Goal: Information Seeking & Learning: Learn about a topic

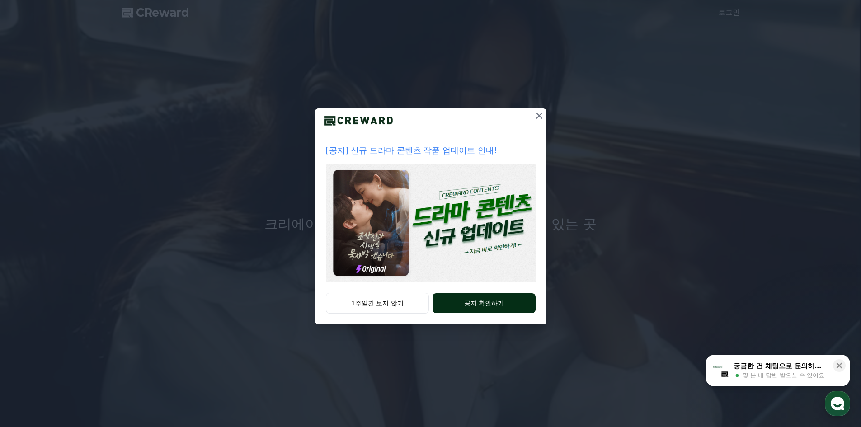
click at [488, 308] on button "공지 확인하기" at bounding box center [483, 303] width 103 height 20
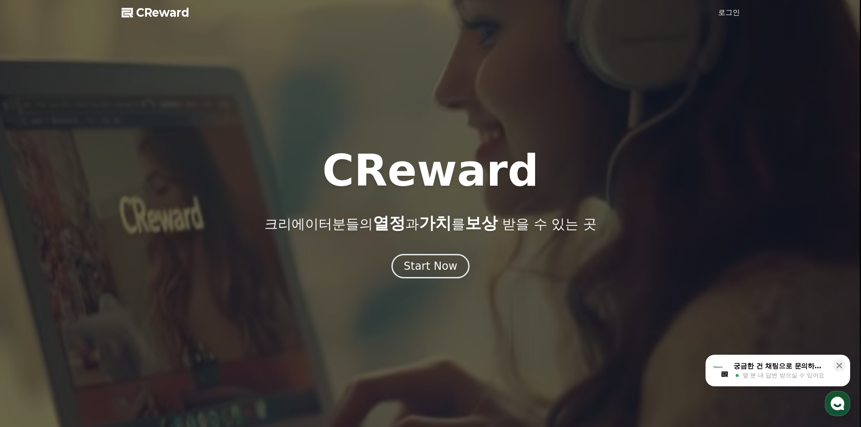
click at [167, 14] on span "CReward" at bounding box center [162, 12] width 53 height 14
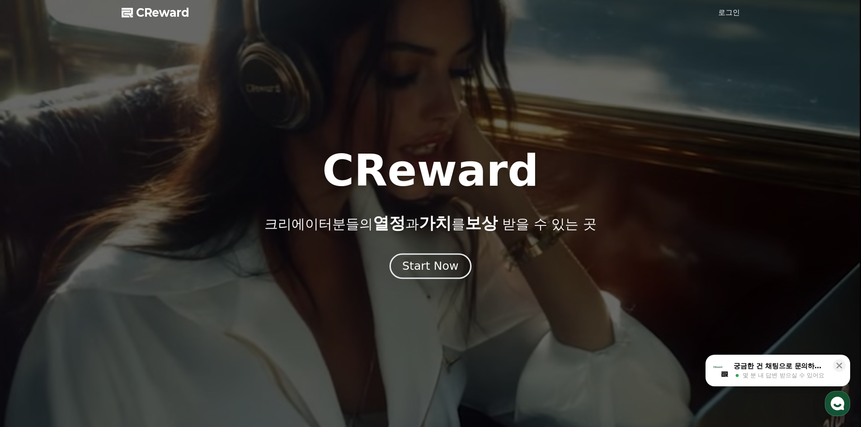
click at [459, 263] on button "Start Now" at bounding box center [430, 266] width 82 height 26
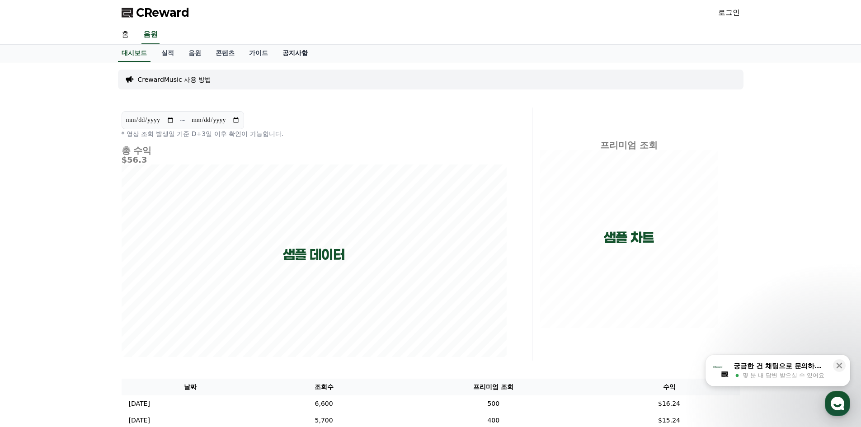
click at [293, 52] on link "공지사항" at bounding box center [295, 53] width 40 height 17
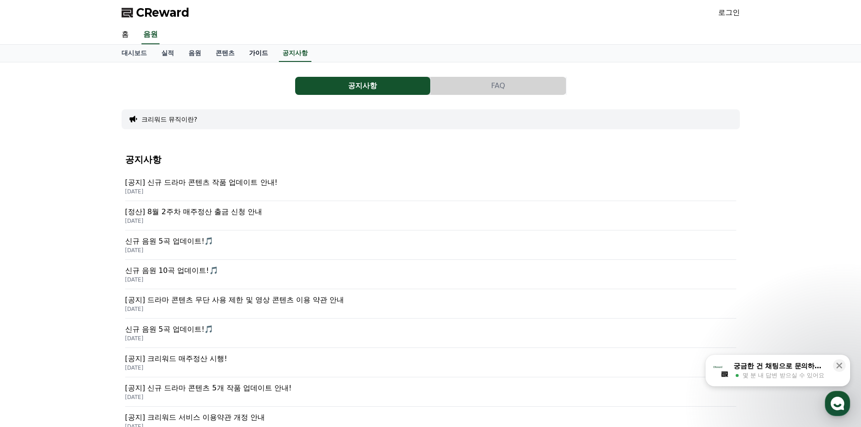
click at [266, 53] on link "가이드" at bounding box center [258, 53] width 33 height 17
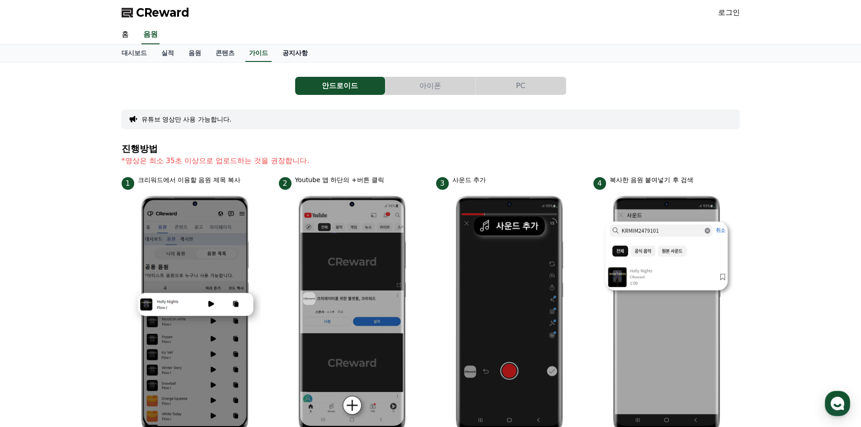
click at [292, 52] on link "공지사항" at bounding box center [295, 53] width 40 height 17
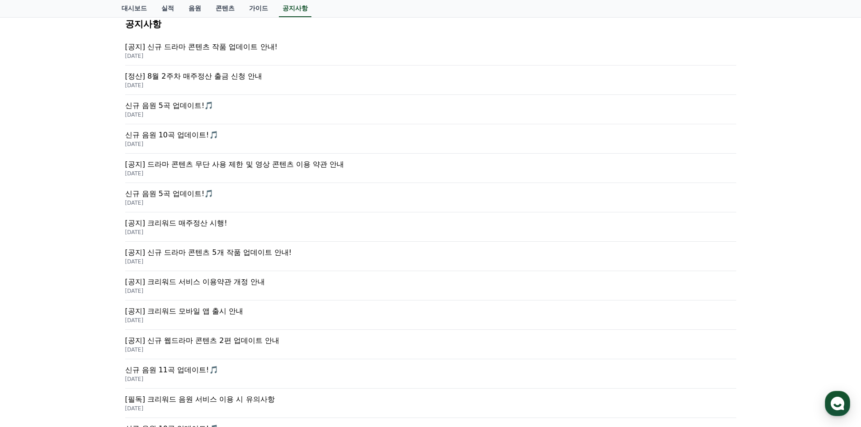
scroll to position [226, 0]
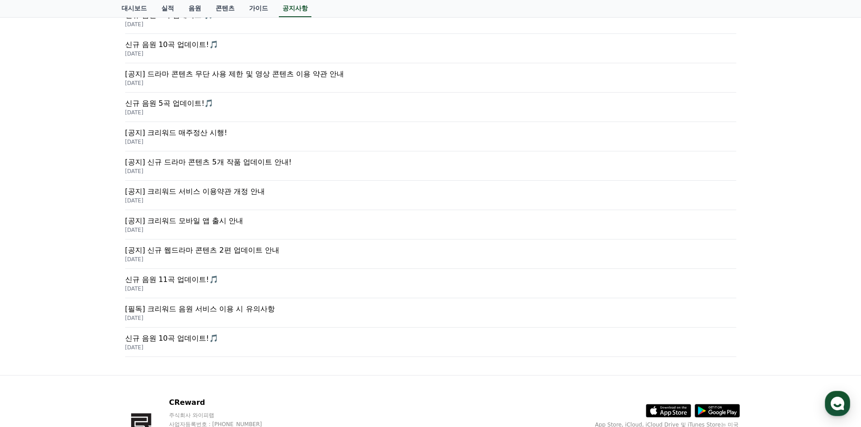
click at [207, 312] on p "[필독] 크리워드 음원 서비스 이용 시 유의사항" at bounding box center [430, 309] width 611 height 11
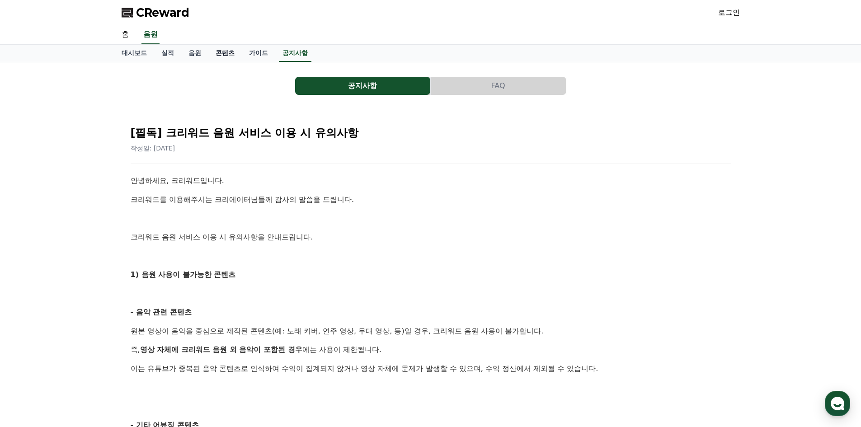
click at [232, 52] on link "콘텐츠" at bounding box center [224, 53] width 33 height 17
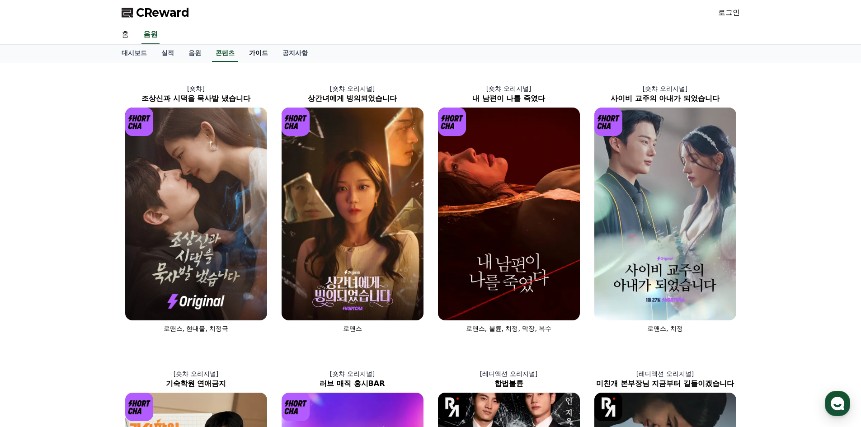
click at [261, 54] on link "가이드" at bounding box center [258, 53] width 33 height 17
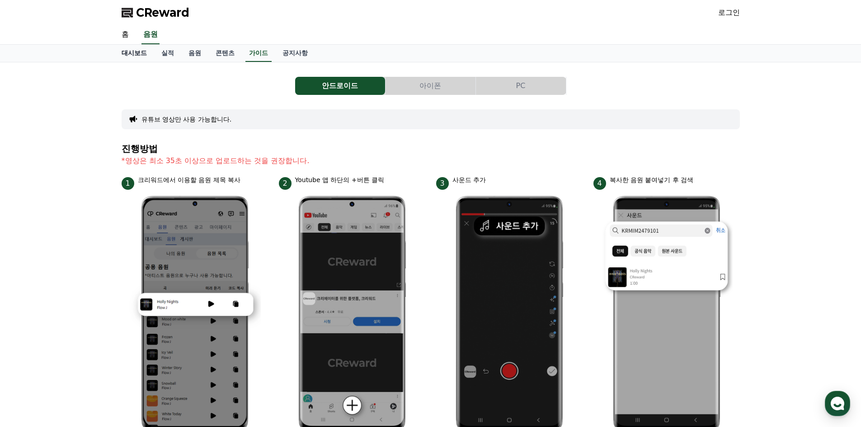
click at [132, 54] on link "대시보드" at bounding box center [134, 53] width 40 height 17
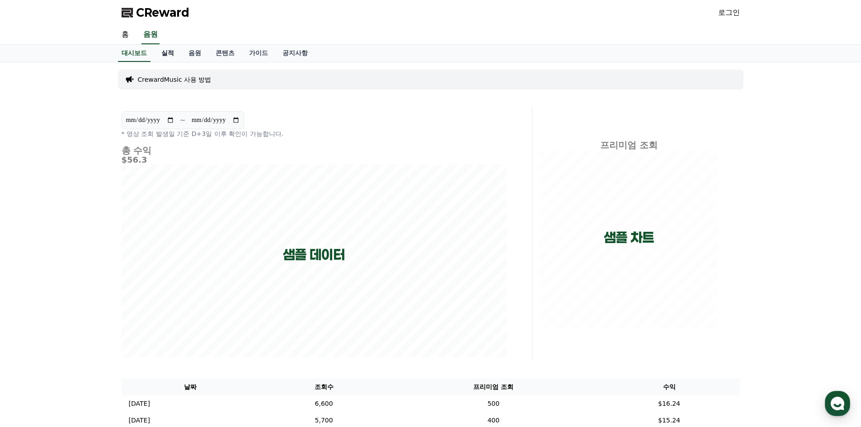
click at [173, 53] on link "실적" at bounding box center [167, 53] width 27 height 17
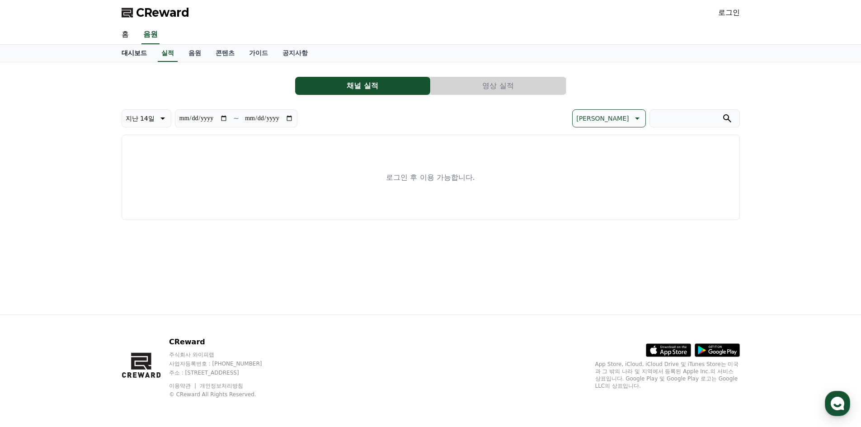
click at [128, 53] on link "대시보드" at bounding box center [134, 53] width 40 height 17
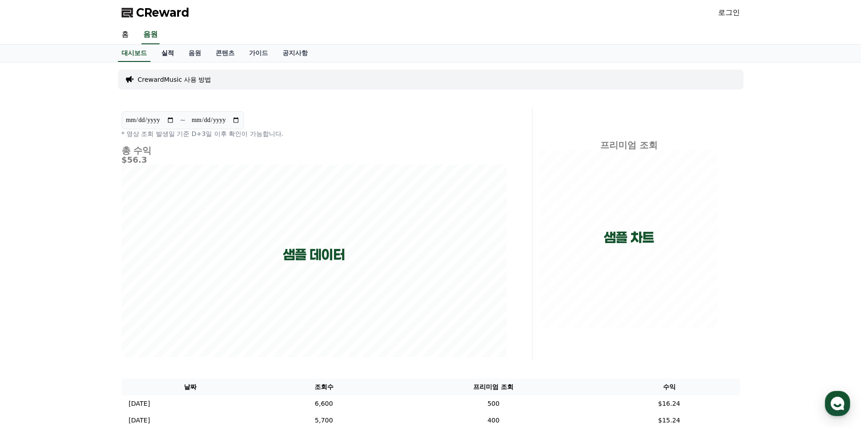
click at [170, 54] on link "실적" at bounding box center [167, 53] width 27 height 17
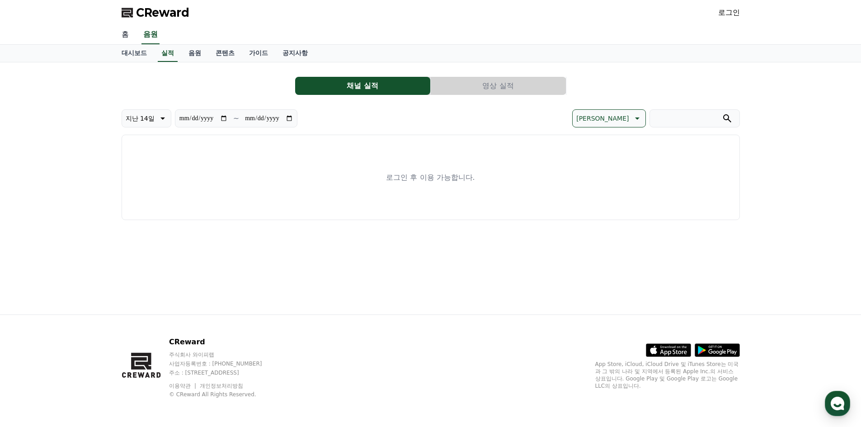
click at [126, 33] on link "홈" at bounding box center [125, 34] width 22 height 19
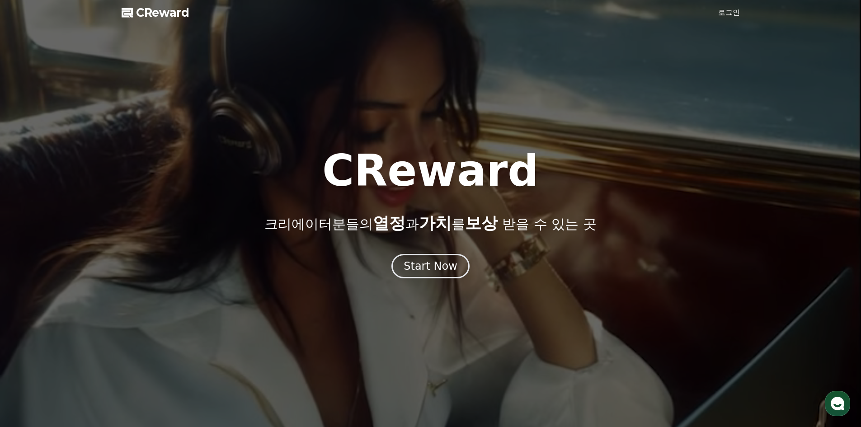
click at [435, 280] on div at bounding box center [430, 213] width 861 height 427
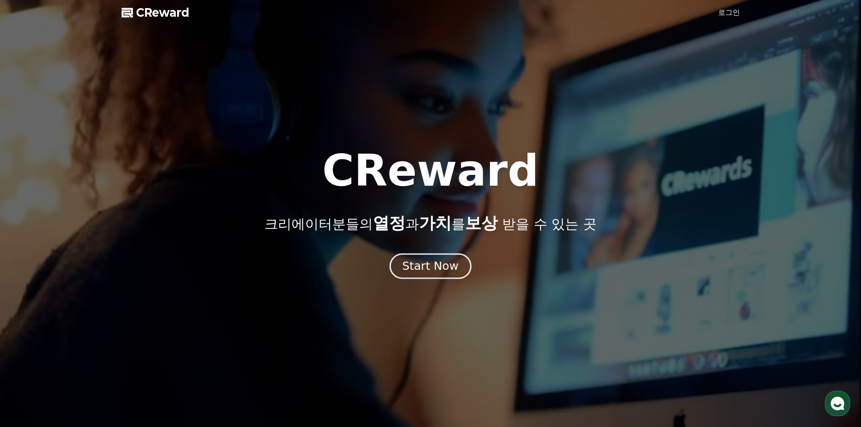
click at [433, 270] on div "Start Now" at bounding box center [430, 265] width 56 height 15
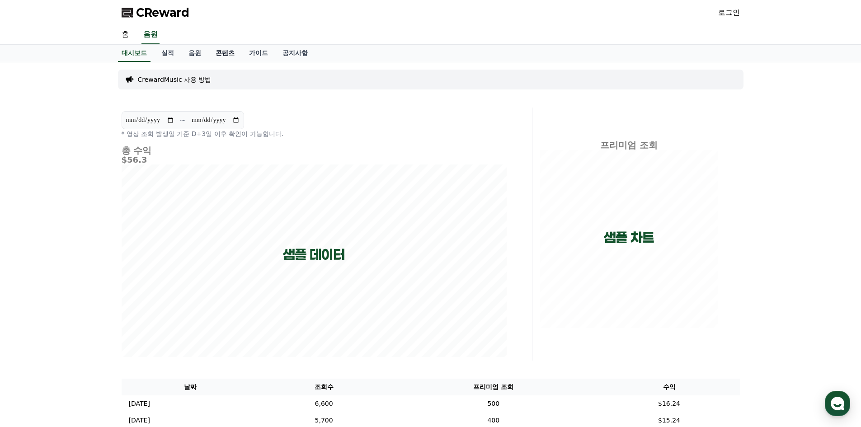
click at [220, 53] on link "콘텐츠" at bounding box center [224, 53] width 33 height 17
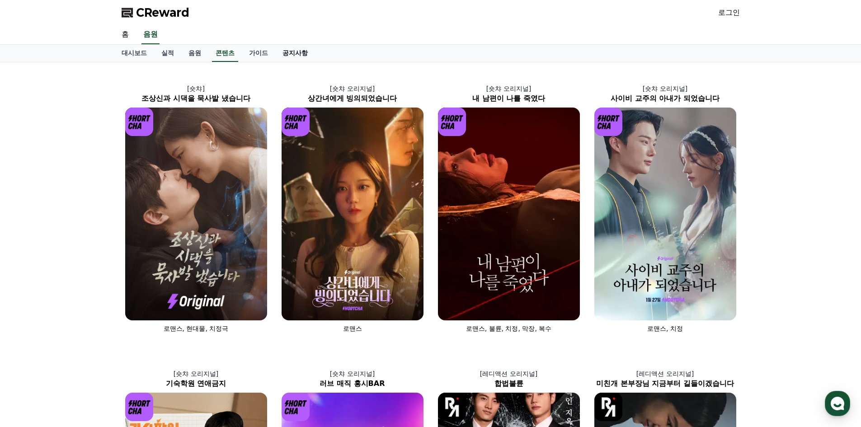
click at [298, 57] on link "공지사항" at bounding box center [295, 53] width 40 height 17
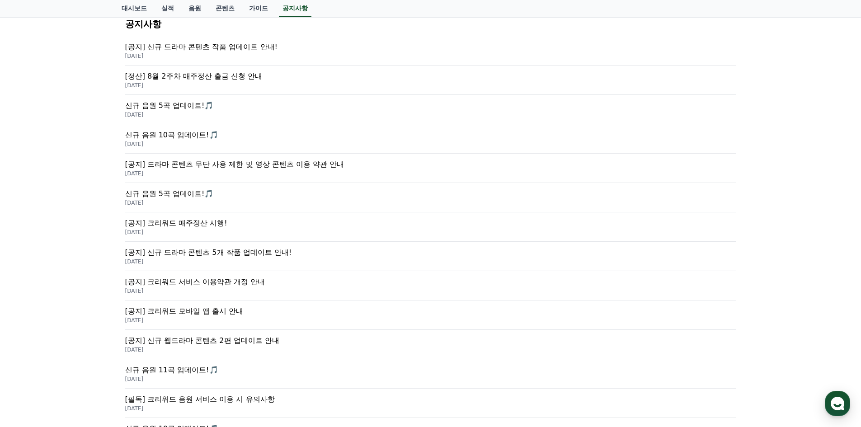
scroll to position [181, 0]
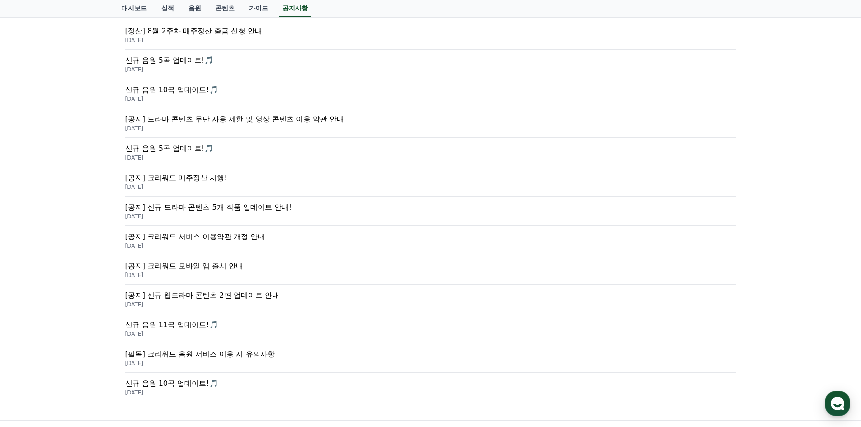
click at [223, 237] on p "[공지] 크리워드 서비스 이용약관 개정 안내" at bounding box center [430, 236] width 611 height 11
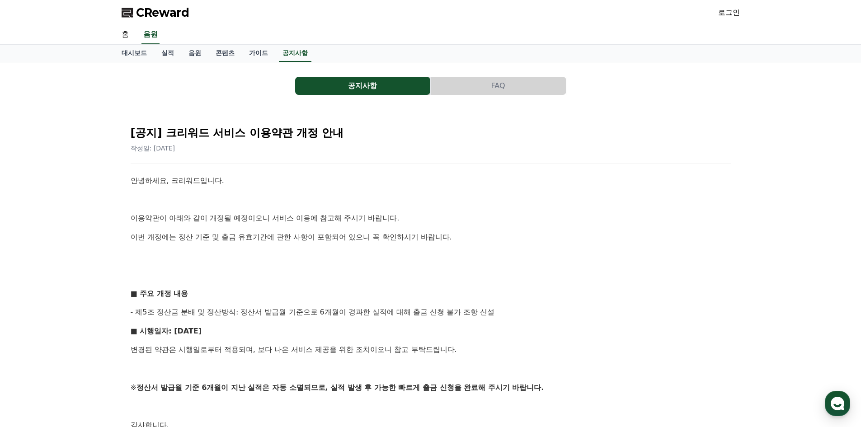
scroll to position [90, 0]
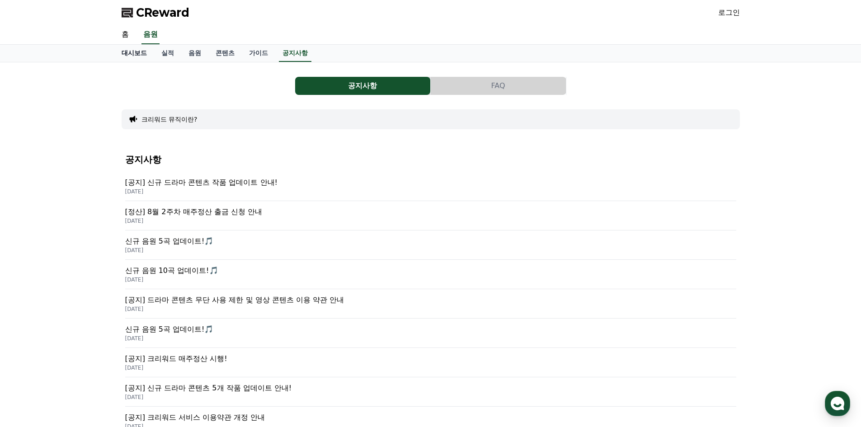
click at [139, 52] on link "대시보드" at bounding box center [134, 53] width 40 height 17
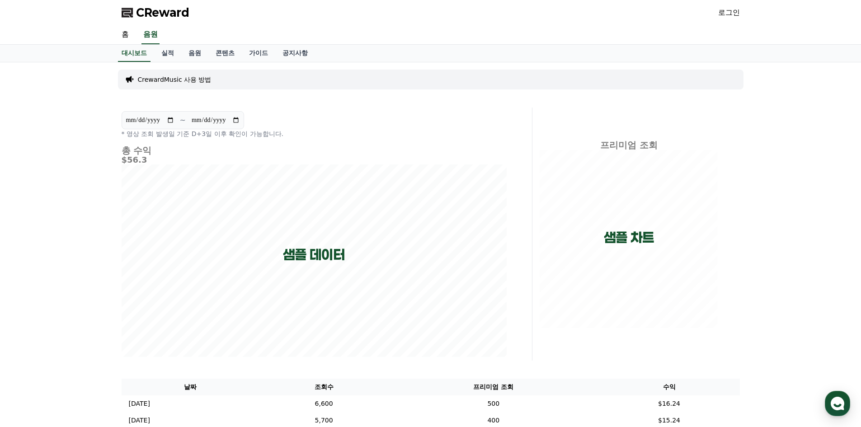
click at [731, 11] on link "로그인" at bounding box center [729, 12] width 22 height 11
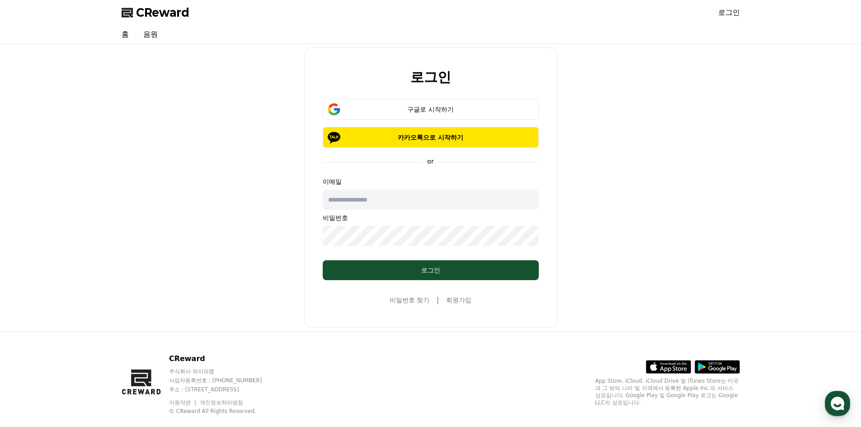
click at [377, 206] on input "text" at bounding box center [431, 200] width 216 height 20
click at [122, 31] on link "홈" at bounding box center [125, 34] width 22 height 18
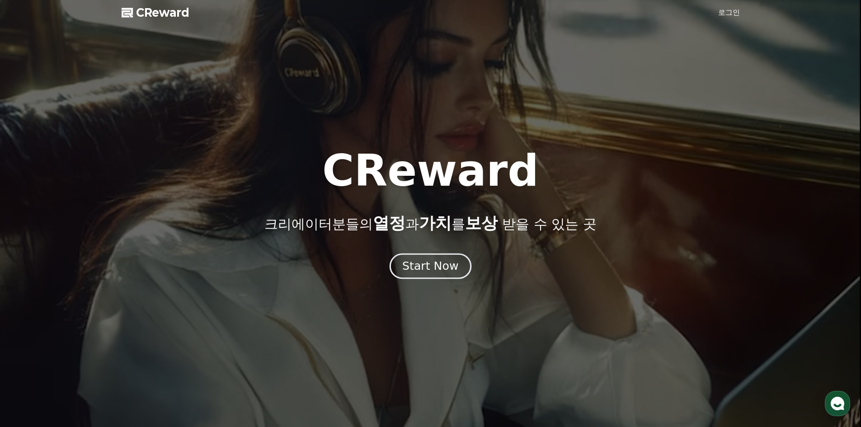
click at [446, 272] on div "Start Now" at bounding box center [430, 265] width 56 height 15
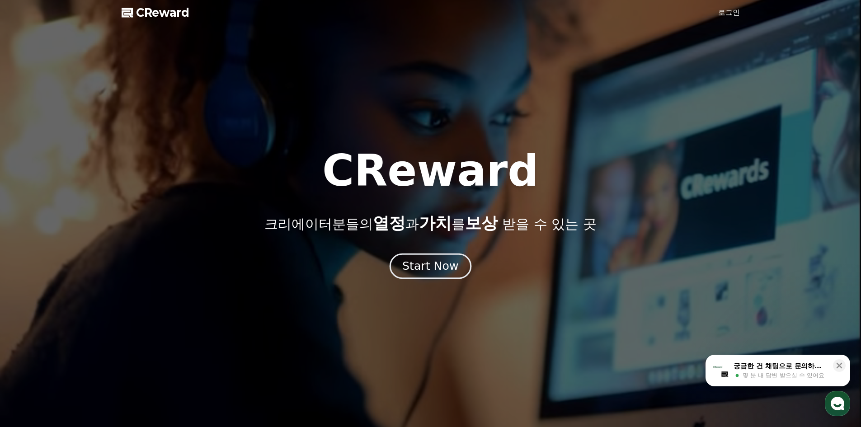
click at [443, 278] on button "Start Now" at bounding box center [430, 266] width 82 height 26
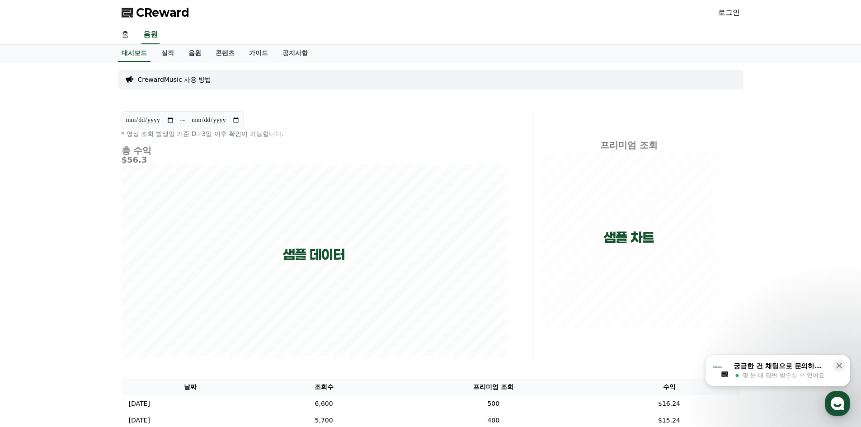
click at [196, 53] on link "음원" at bounding box center [194, 53] width 27 height 17
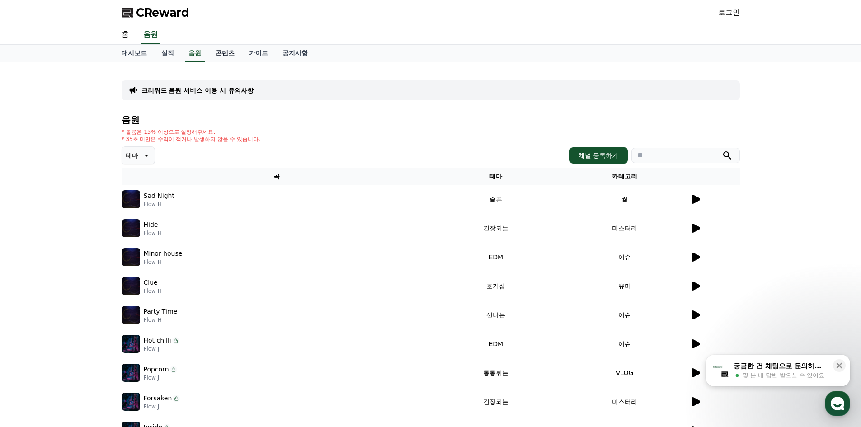
click at [221, 54] on link "콘텐츠" at bounding box center [224, 53] width 33 height 17
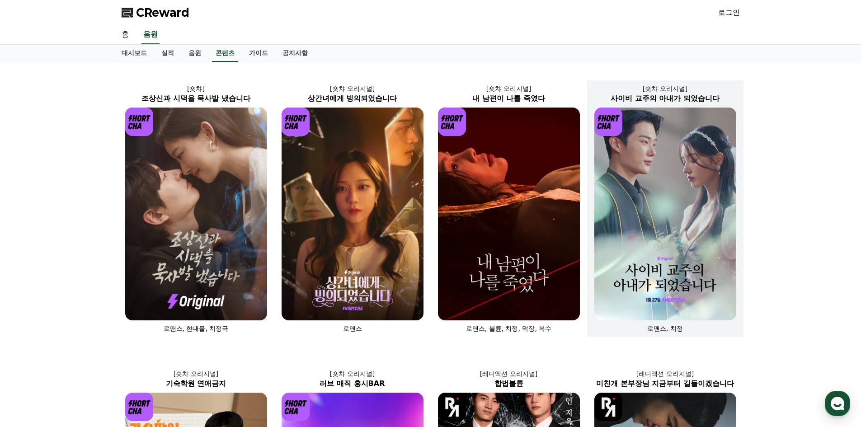
click at [701, 191] on img at bounding box center [665, 214] width 142 height 213
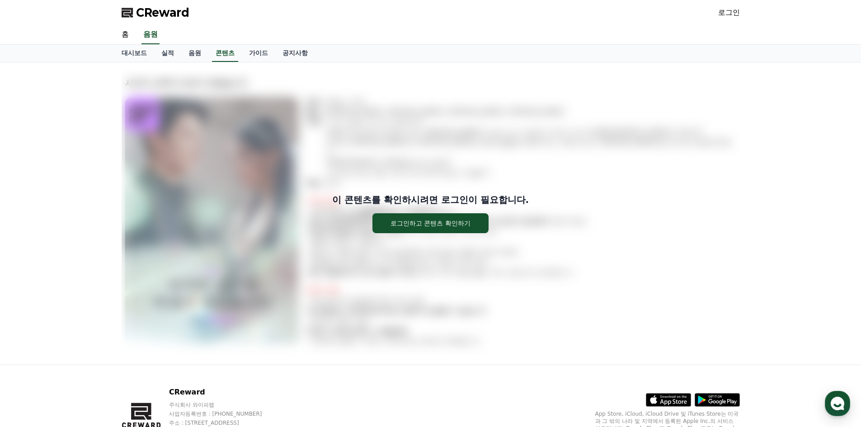
click at [157, 114] on div "이 콘텐츠를 확인하시려면 로그인이 필요합니다. 로그인하고 콘텐츠 확인하기" at bounding box center [431, 214] width 618 height 288
click at [296, 52] on link "공지사항" at bounding box center [295, 53] width 40 height 17
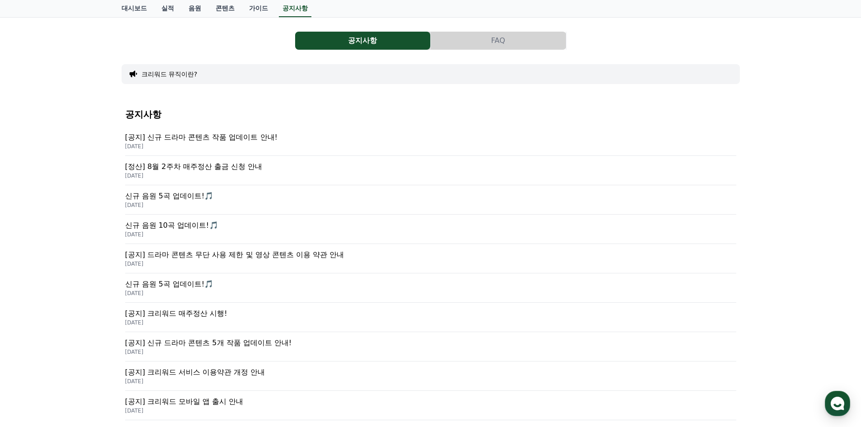
scroll to position [90, 0]
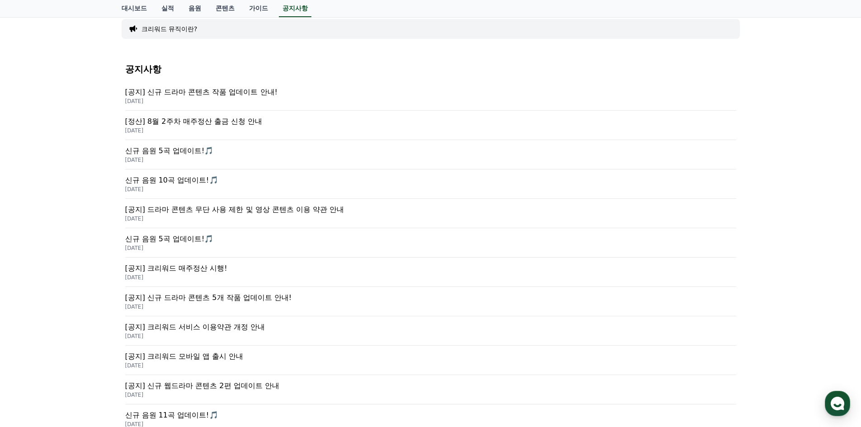
click at [289, 212] on p "[공지] 드라마 콘텐츠 무단 사용 제한 및 영상 콘텐츠 이용 약관 안내" at bounding box center [430, 209] width 611 height 11
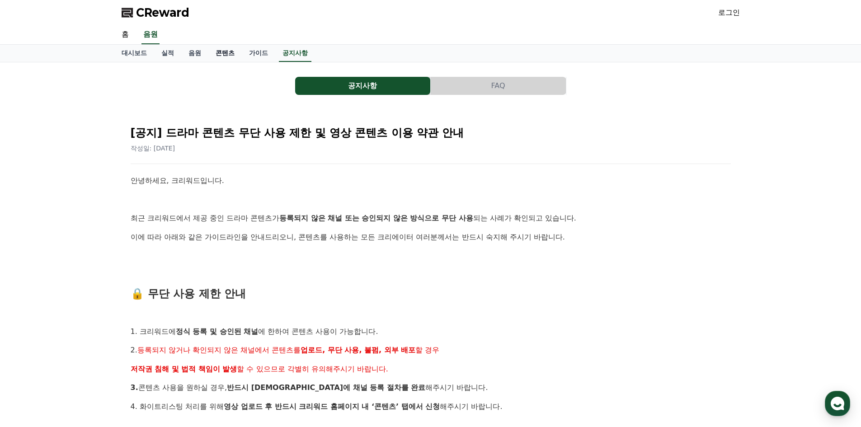
click at [220, 55] on link "콘텐츠" at bounding box center [224, 53] width 33 height 17
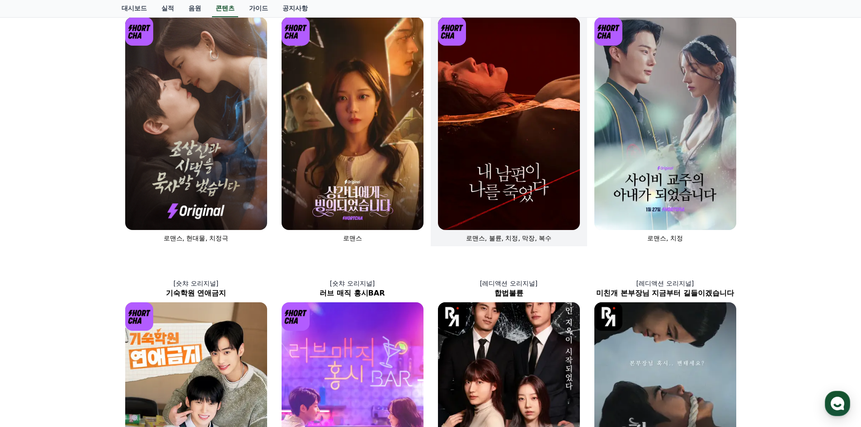
scroll to position [45, 0]
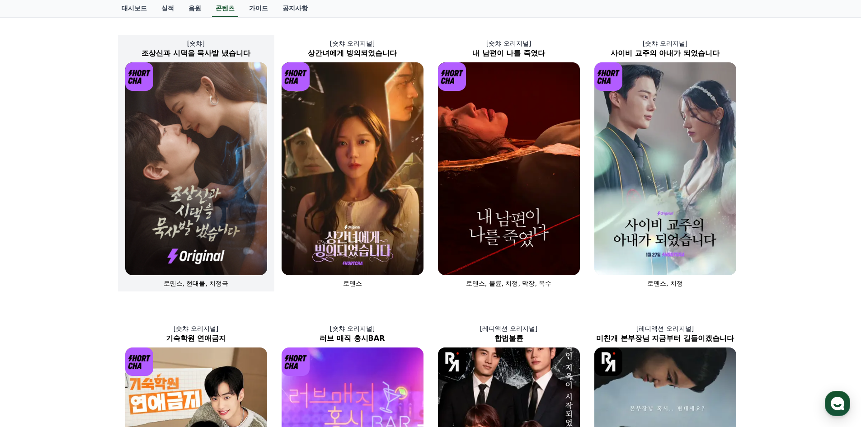
click at [226, 132] on img at bounding box center [196, 168] width 142 height 213
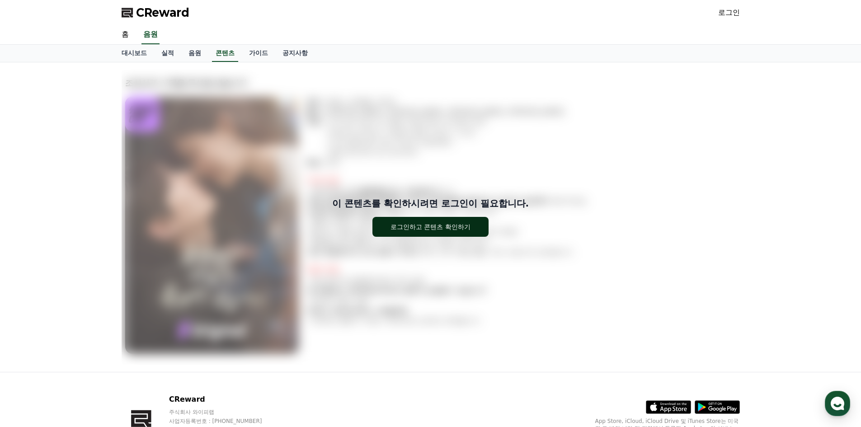
click at [437, 225] on div "로그인하고 콘텐츠 확인하기" at bounding box center [430, 226] width 80 height 9
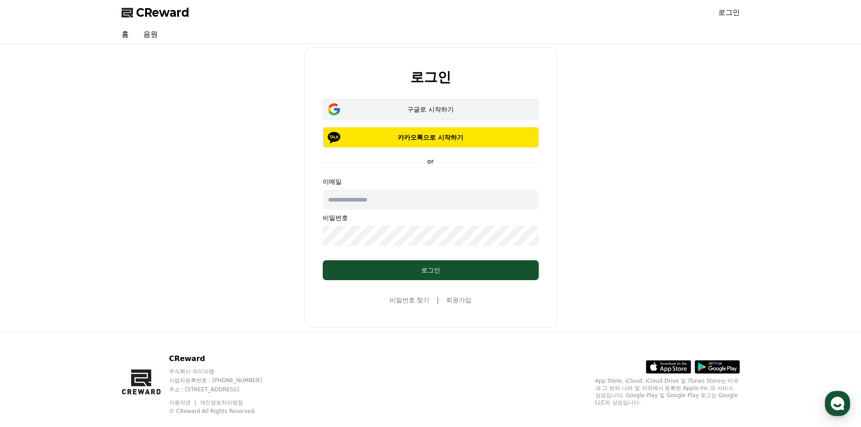
click at [418, 113] on div "구글로 시작하기" at bounding box center [431, 109] width 190 height 9
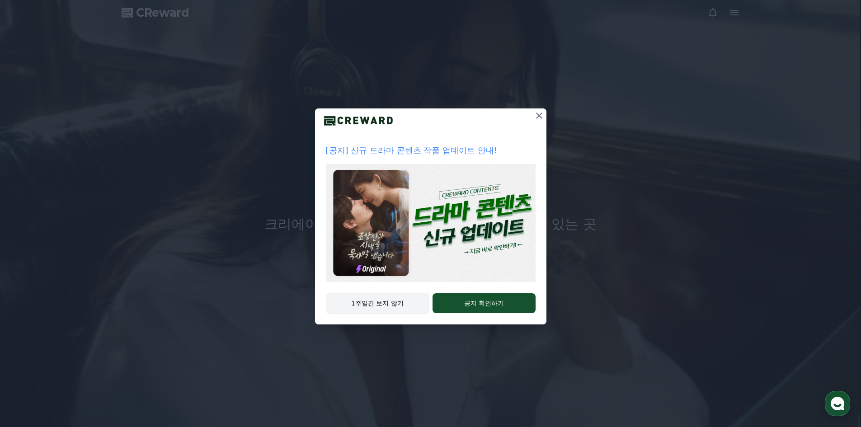
click at [407, 307] on button "1주일간 보지 않기" at bounding box center [377, 303] width 103 height 21
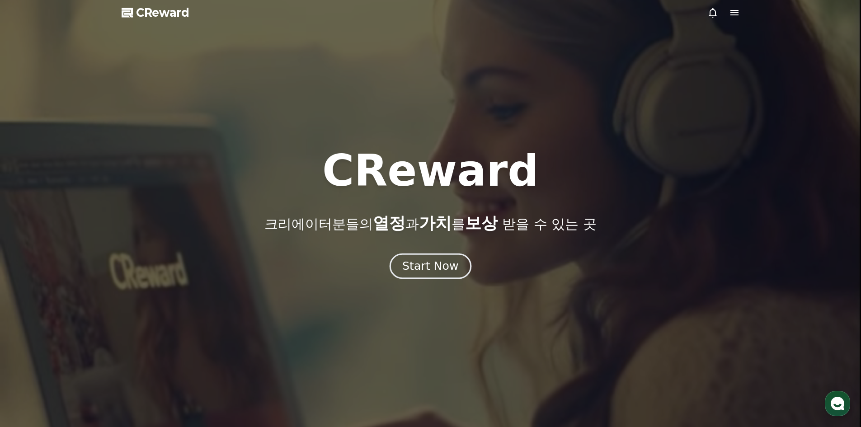
click at [409, 276] on button "Start Now" at bounding box center [430, 266] width 82 height 26
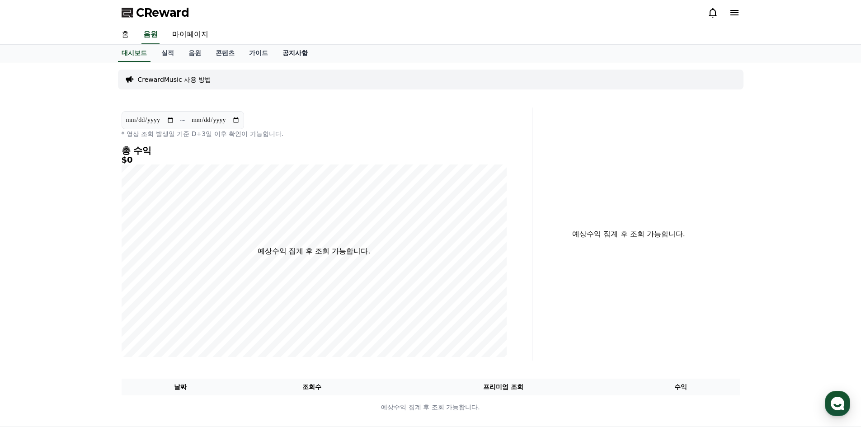
click at [297, 54] on link "공지사항" at bounding box center [295, 53] width 40 height 17
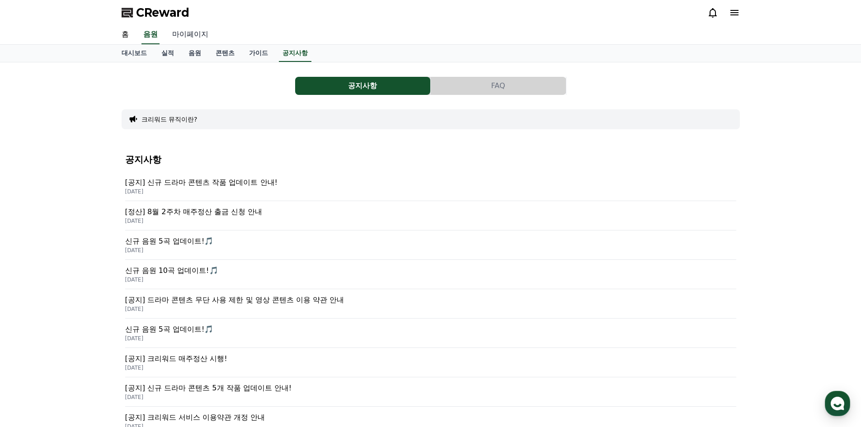
click at [190, 36] on link "마이페이지" at bounding box center [190, 34] width 51 height 19
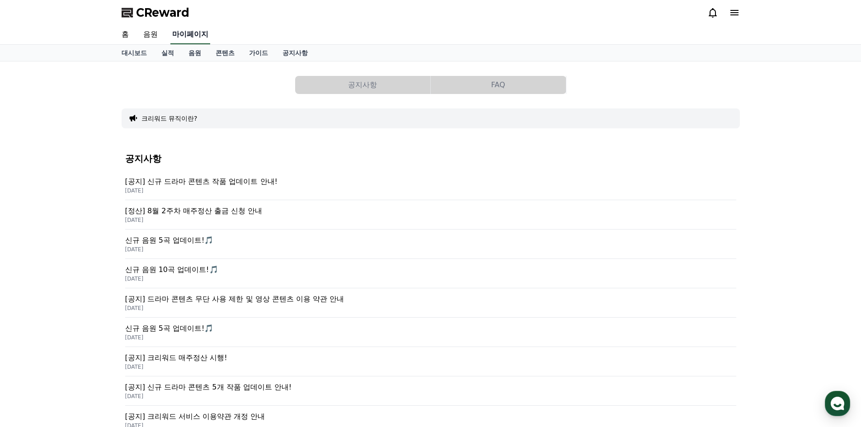
select select "**********"
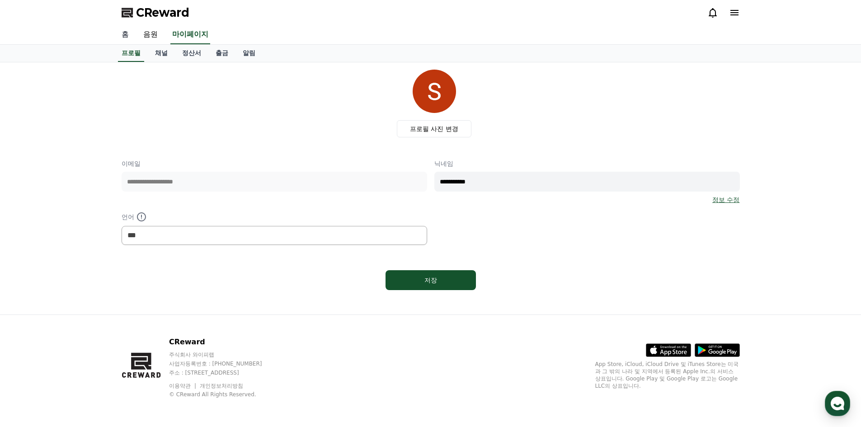
click at [124, 35] on link "홈" at bounding box center [125, 34] width 22 height 19
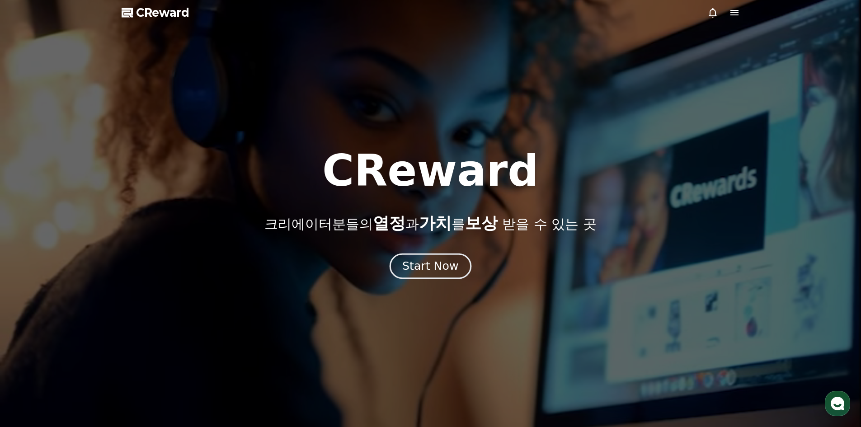
click at [448, 266] on div "Start Now" at bounding box center [430, 265] width 56 height 15
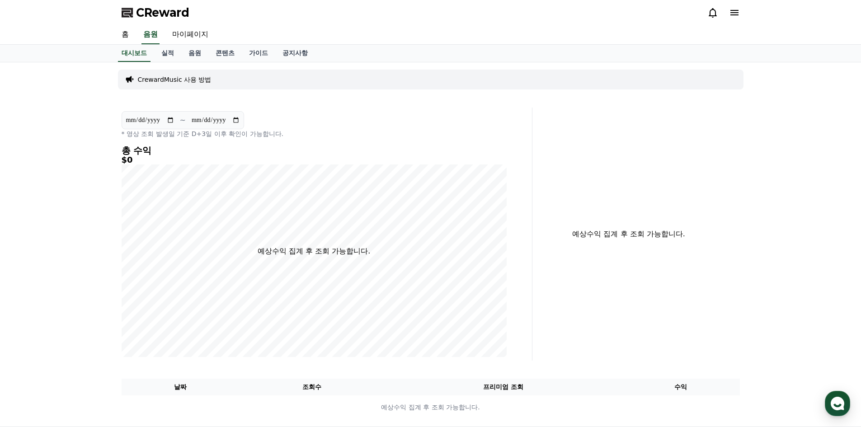
click at [735, 15] on icon at bounding box center [734, 12] width 8 height 5
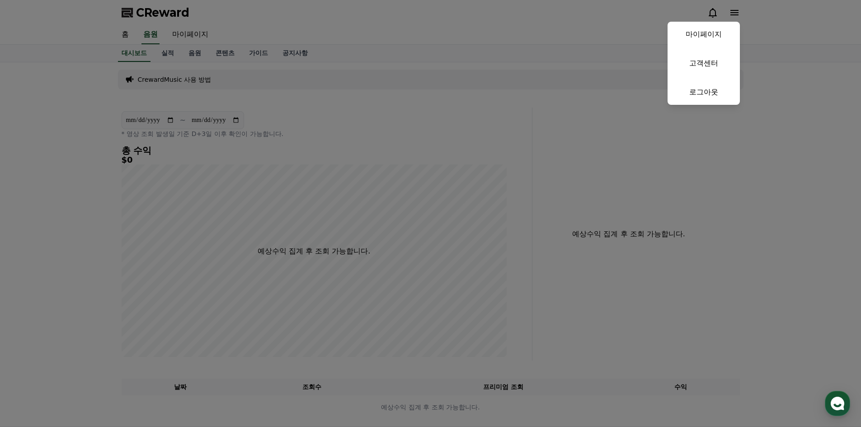
click at [332, 38] on button "close" at bounding box center [430, 213] width 861 height 427
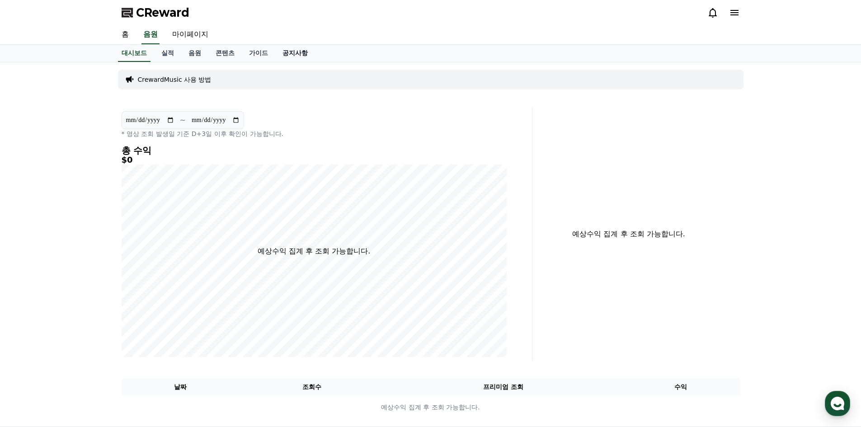
click at [284, 53] on link "공지사항" at bounding box center [295, 53] width 40 height 17
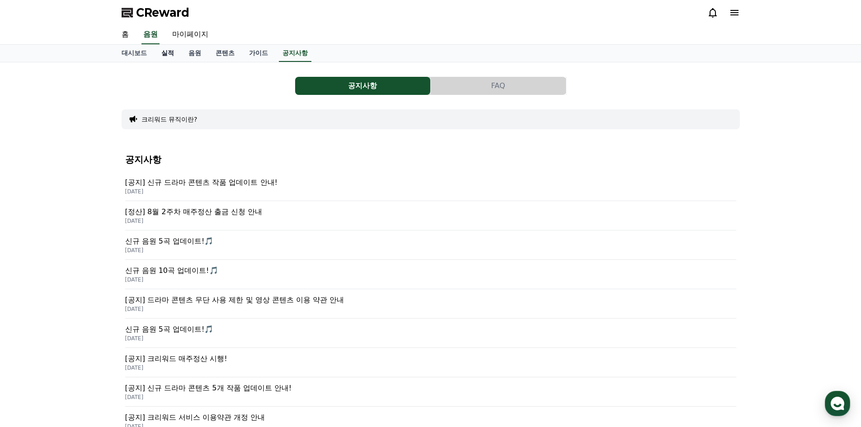
click at [172, 56] on link "실적" at bounding box center [167, 53] width 27 height 17
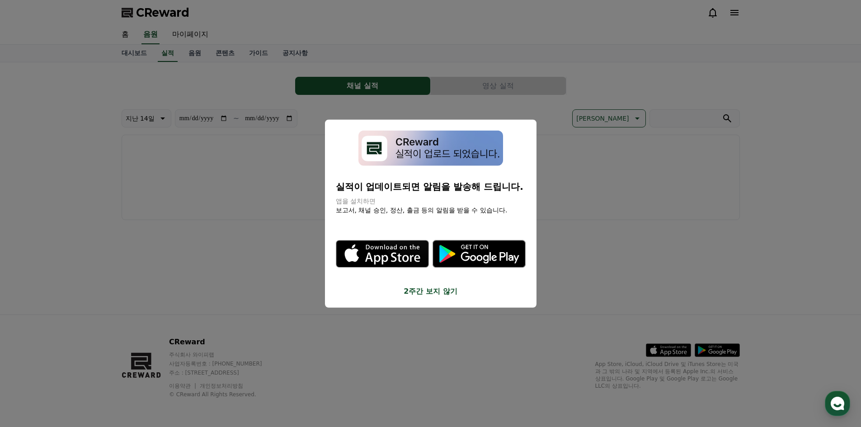
click at [433, 292] on button "2주간 보지 않기" at bounding box center [431, 291] width 190 height 11
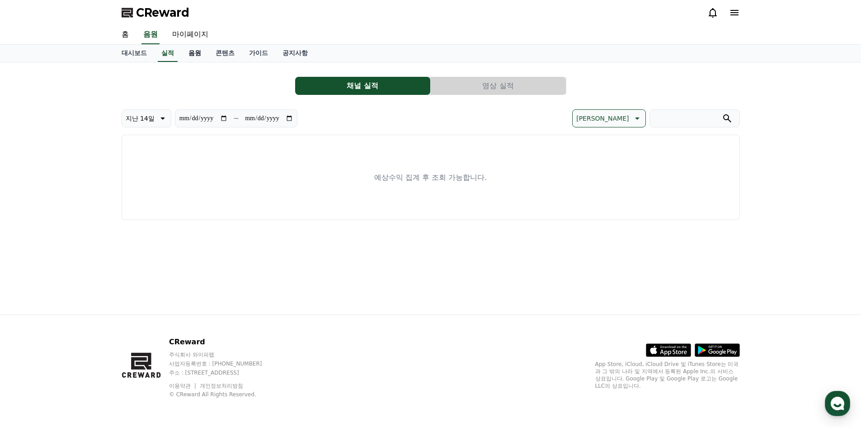
click at [201, 53] on link "음원" at bounding box center [194, 53] width 27 height 17
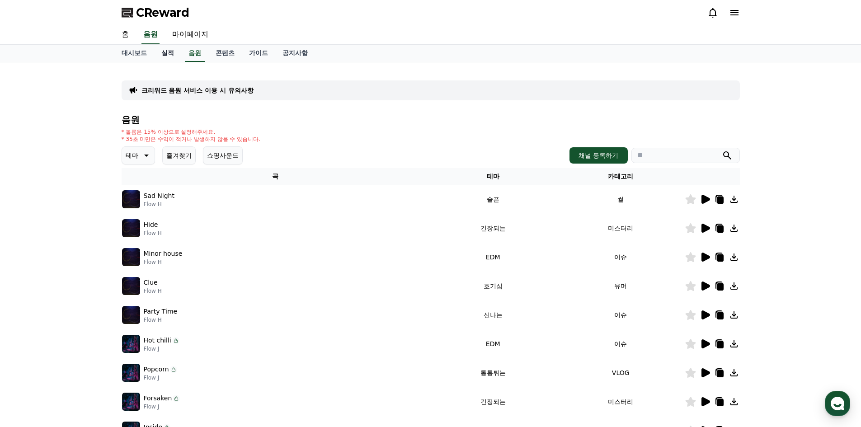
click at [165, 54] on link "실적" at bounding box center [167, 53] width 27 height 17
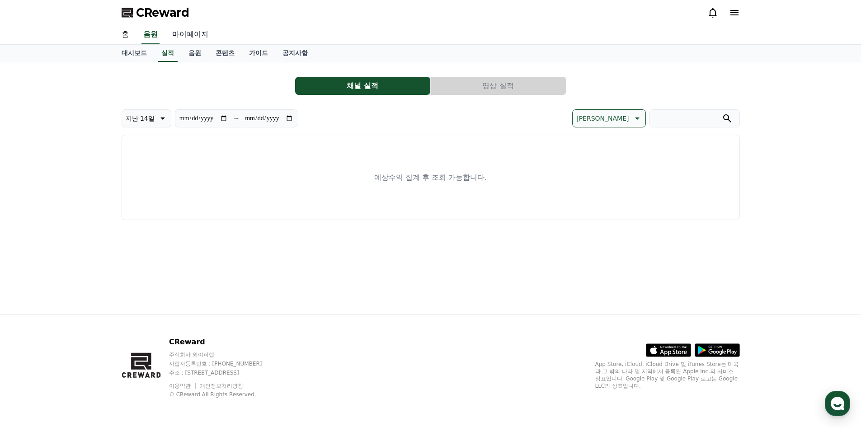
click at [200, 36] on link "마이페이지" at bounding box center [190, 34] width 51 height 19
select select "**********"
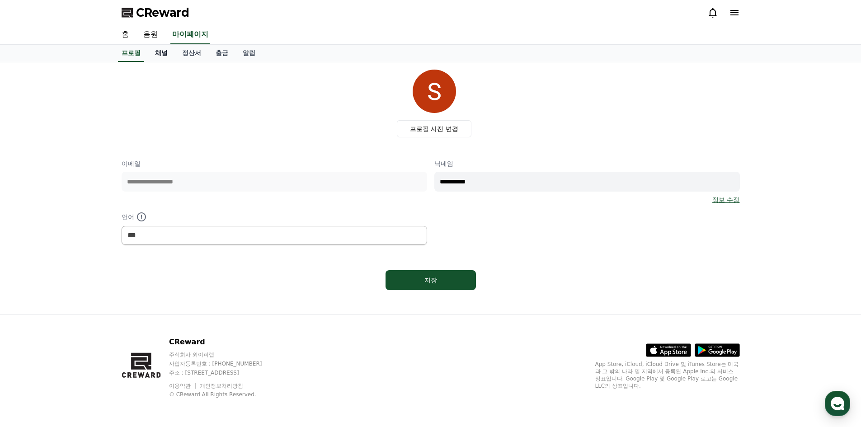
click at [159, 51] on link "채널" at bounding box center [161, 53] width 27 height 17
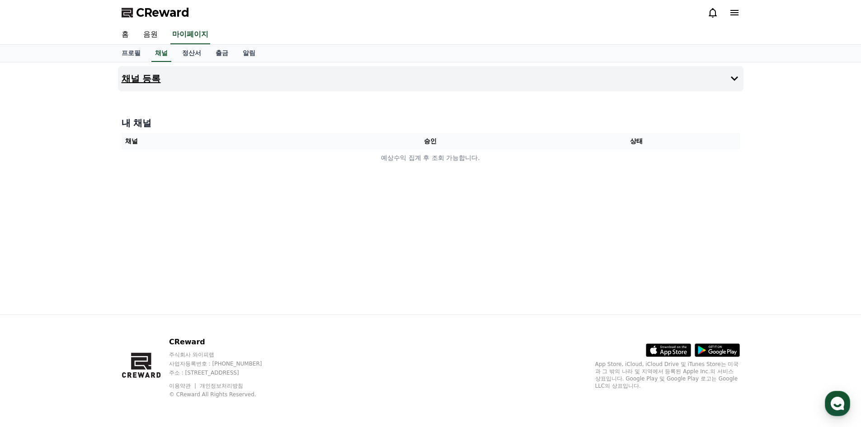
click at [738, 77] on icon at bounding box center [734, 78] width 11 height 11
